Goal: Information Seeking & Learning: Learn about a topic

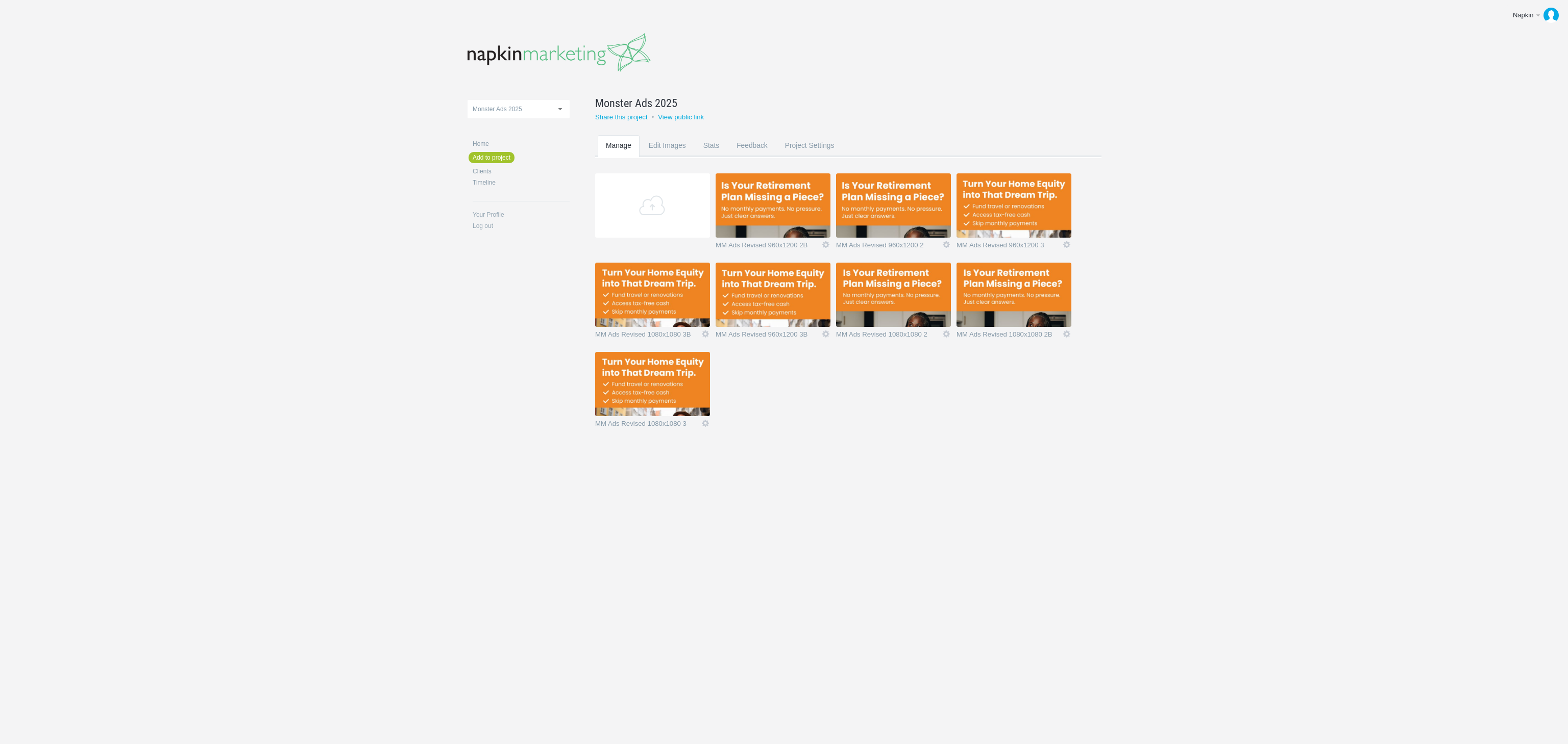
click at [757, 201] on img at bounding box center [773, 205] width 115 height 64
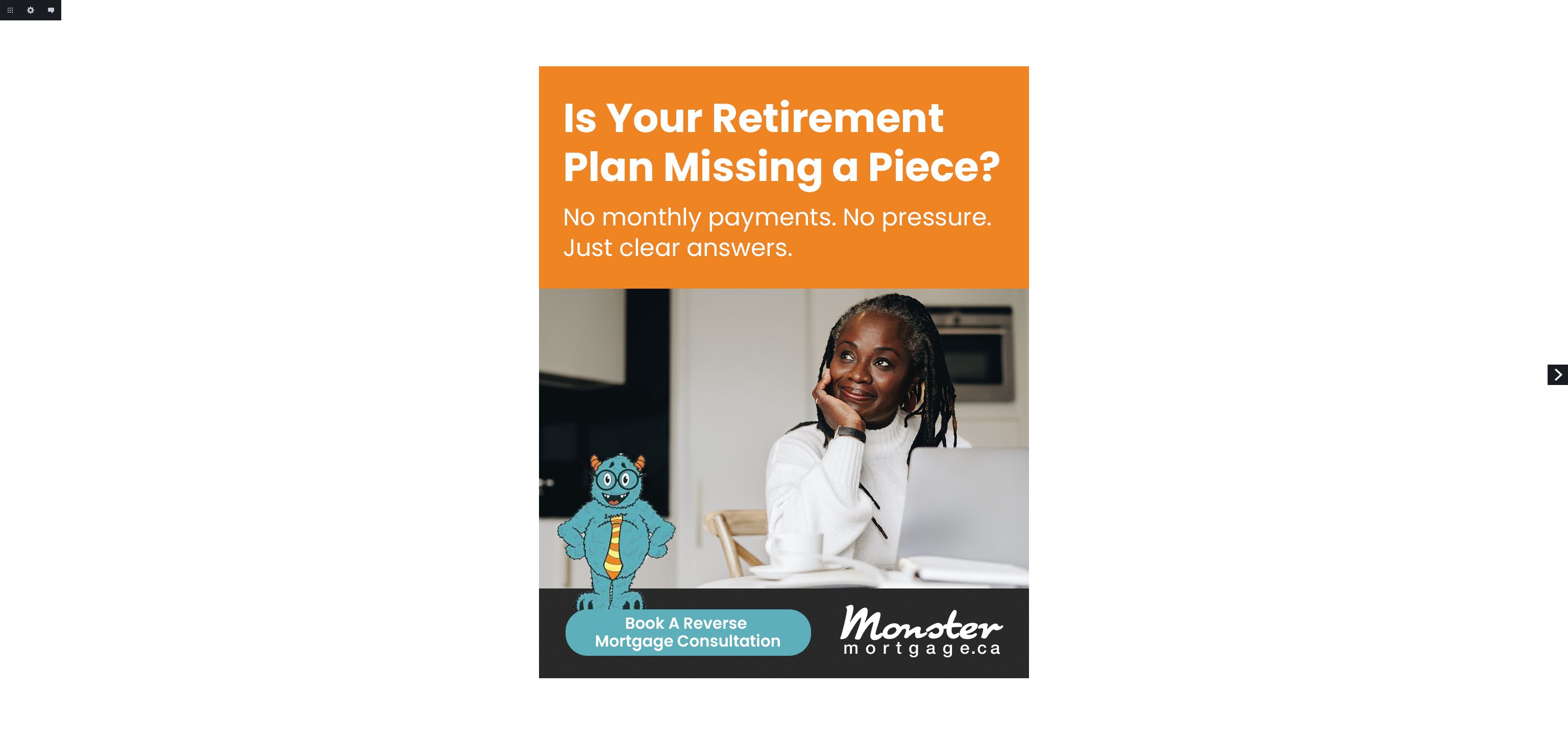
click at [1553, 373] on link "Next" at bounding box center [1557, 374] width 20 height 20
click at [1553, 372] on link "Next" at bounding box center [1557, 374] width 20 height 20
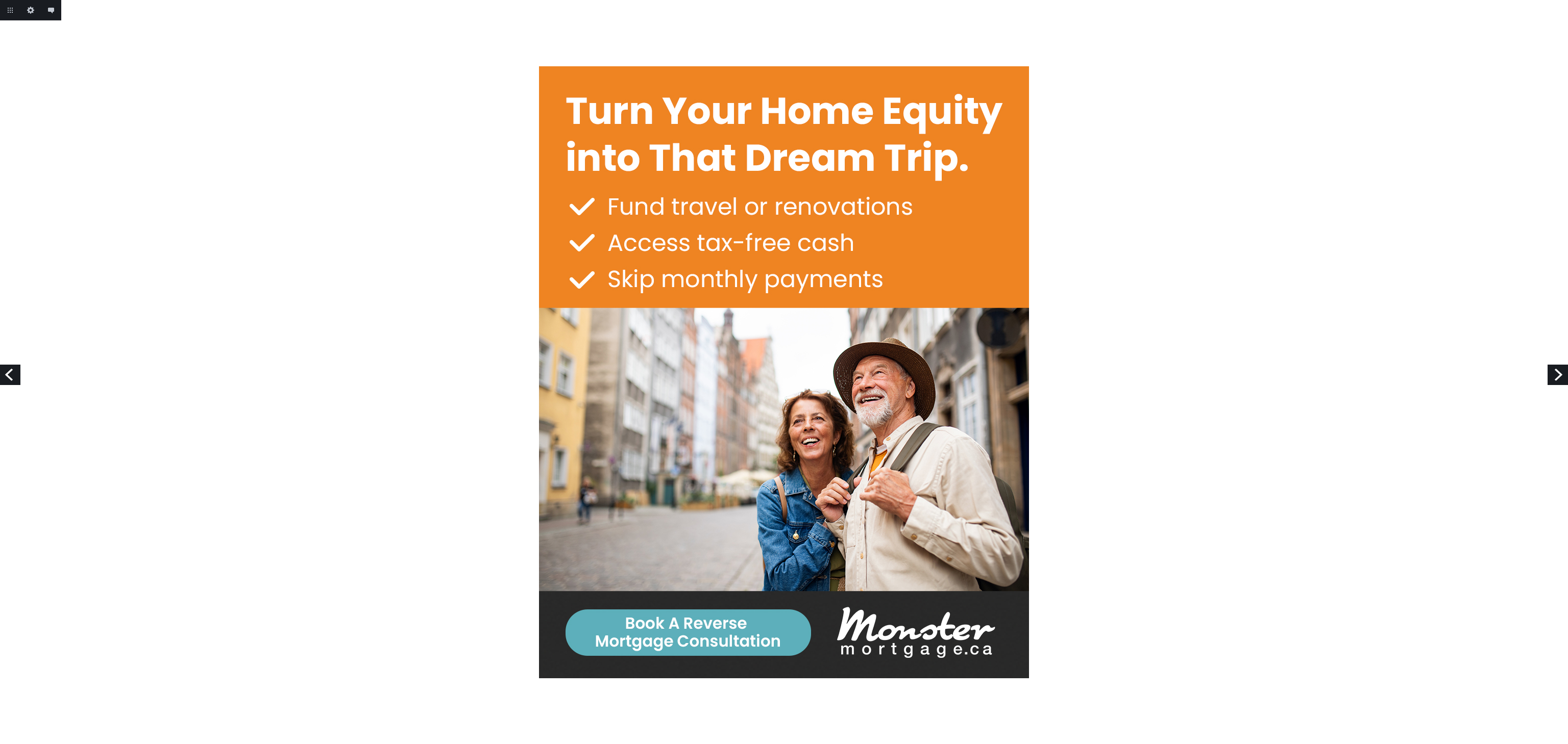
click at [1553, 372] on link "Next" at bounding box center [1557, 374] width 20 height 20
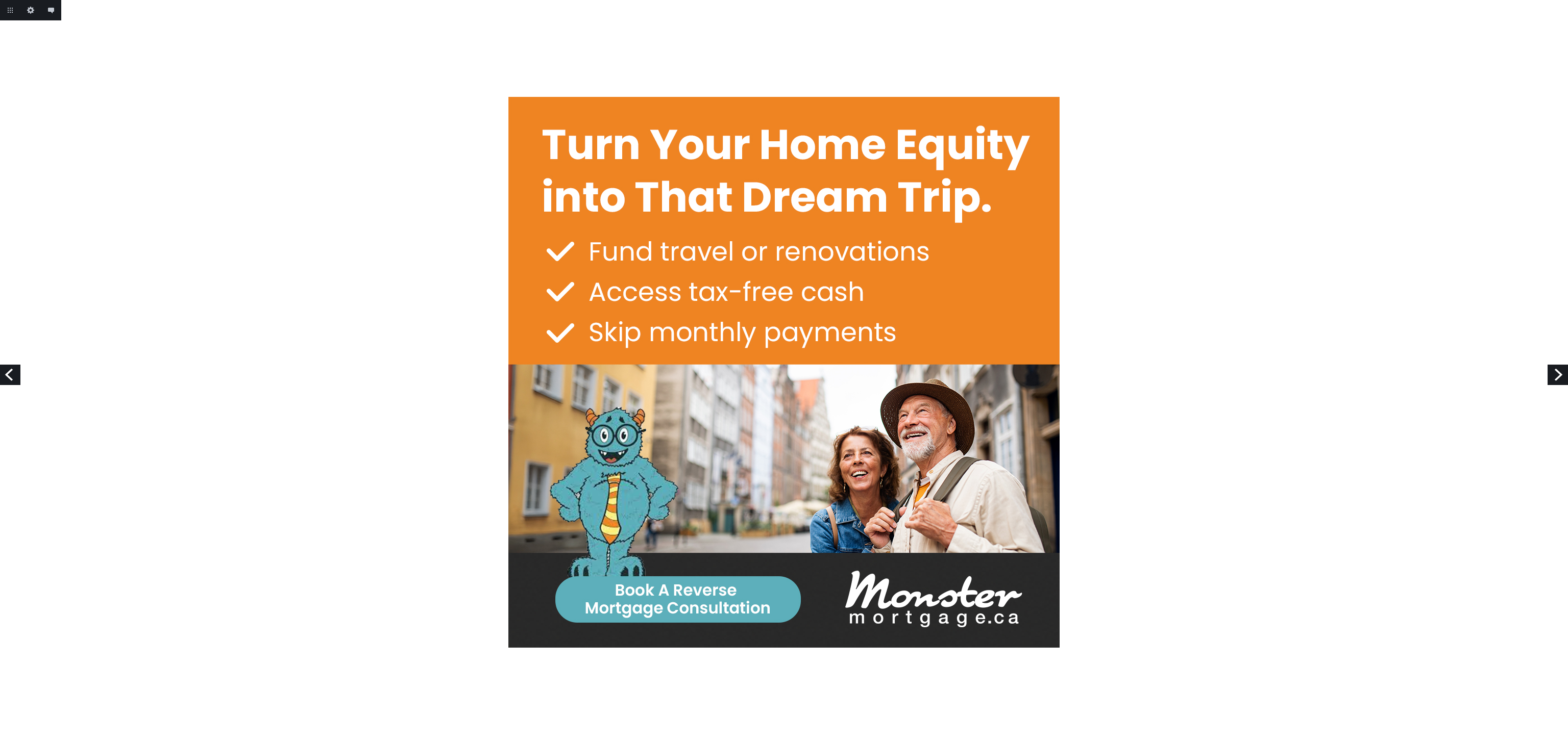
click at [1553, 372] on link "Next" at bounding box center [1557, 374] width 20 height 20
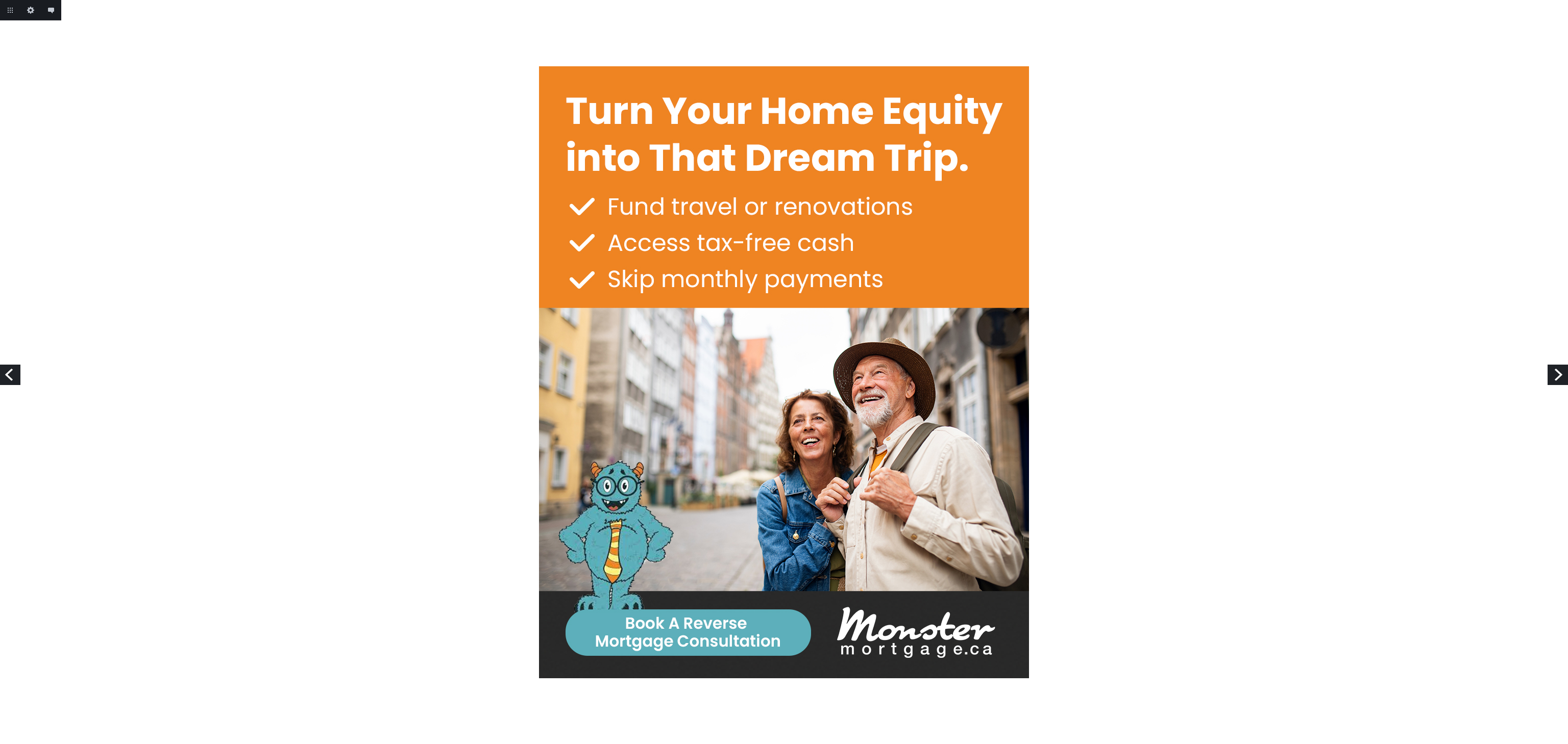
click at [1553, 372] on link "Next" at bounding box center [1557, 374] width 20 height 20
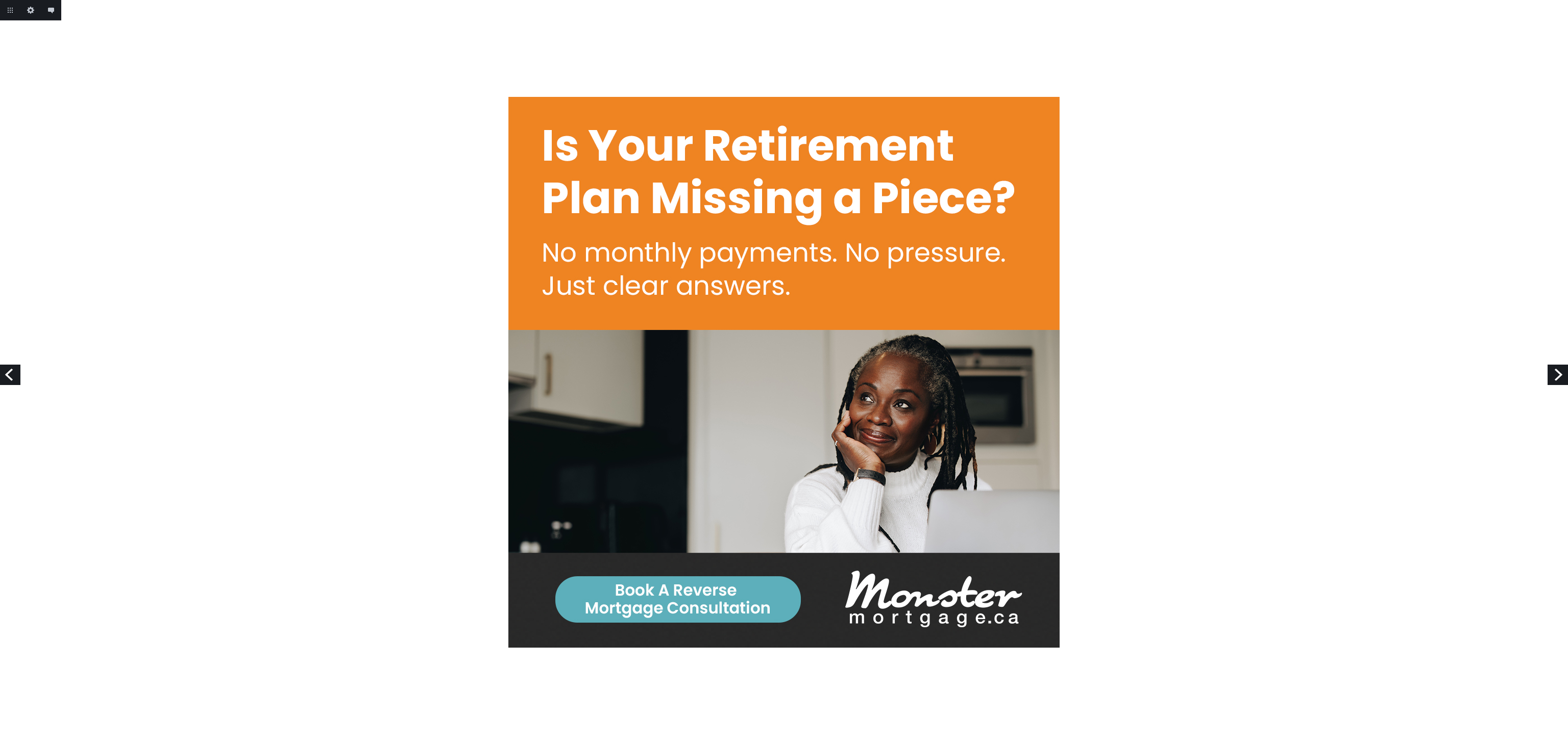
click at [1553, 372] on link "Next" at bounding box center [1557, 374] width 20 height 20
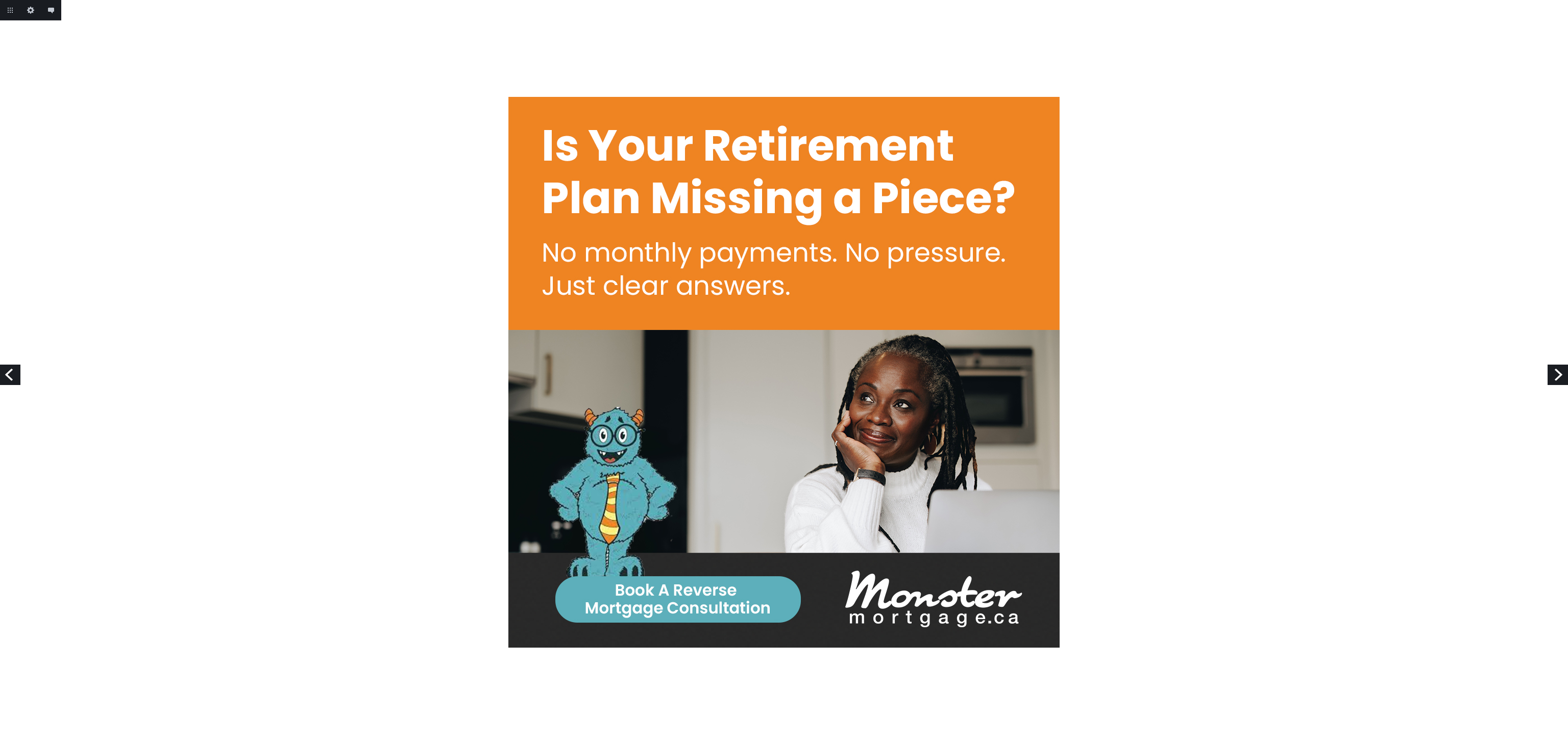
click at [1553, 372] on link "Next" at bounding box center [1557, 374] width 20 height 20
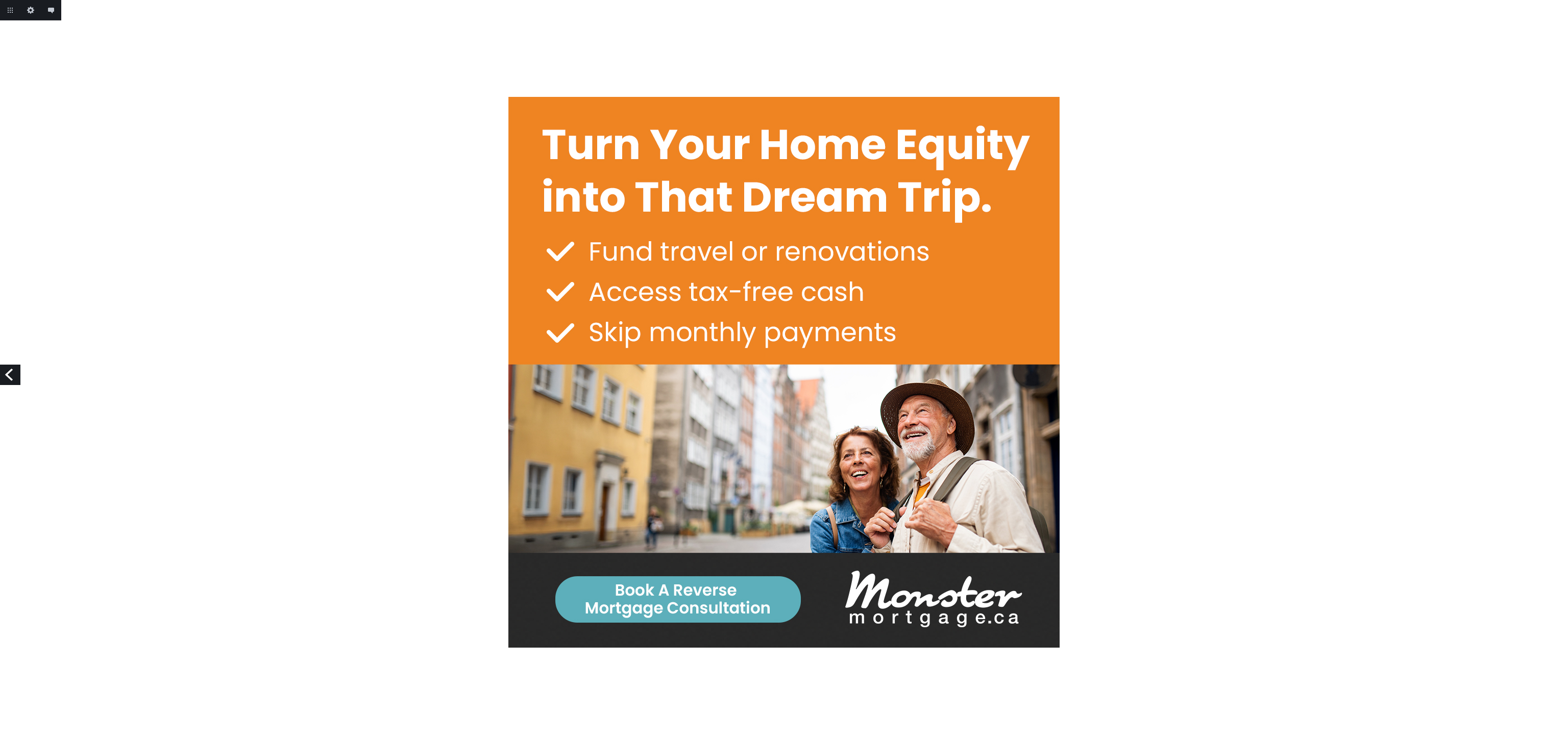
click at [1, 377] on link "Previous" at bounding box center [10, 374] width 20 height 20
